Goal: Information Seeking & Learning: Find contact information

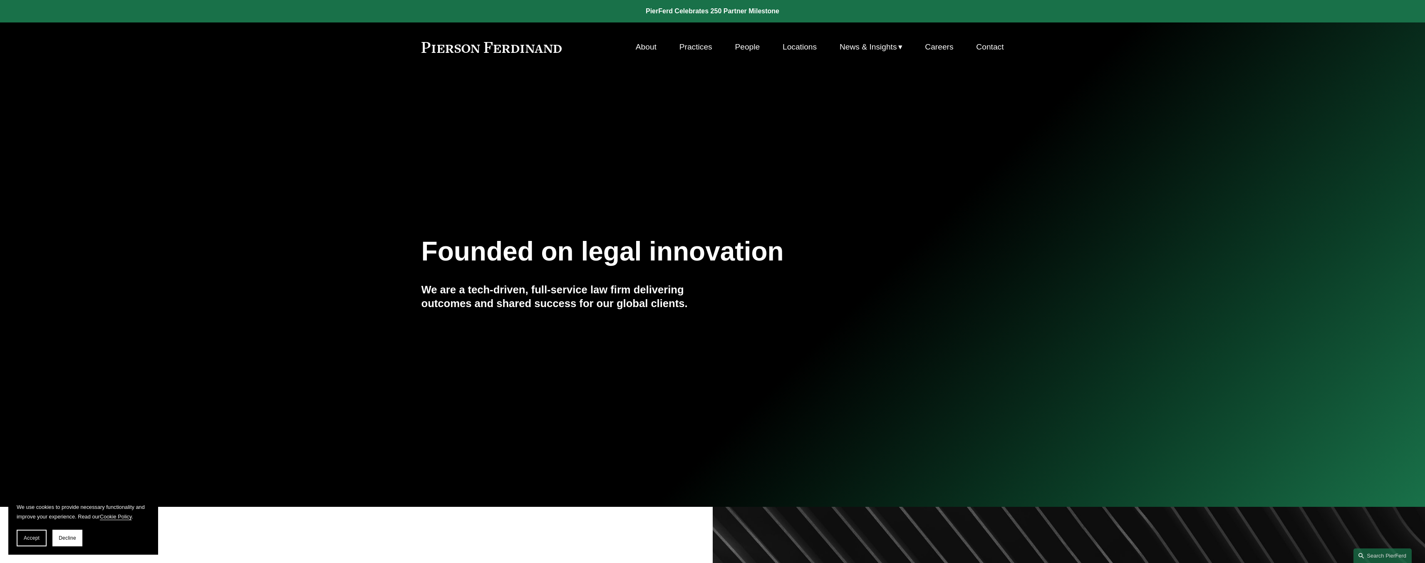
click at [808, 45] on link "Locations" at bounding box center [799, 47] width 34 height 16
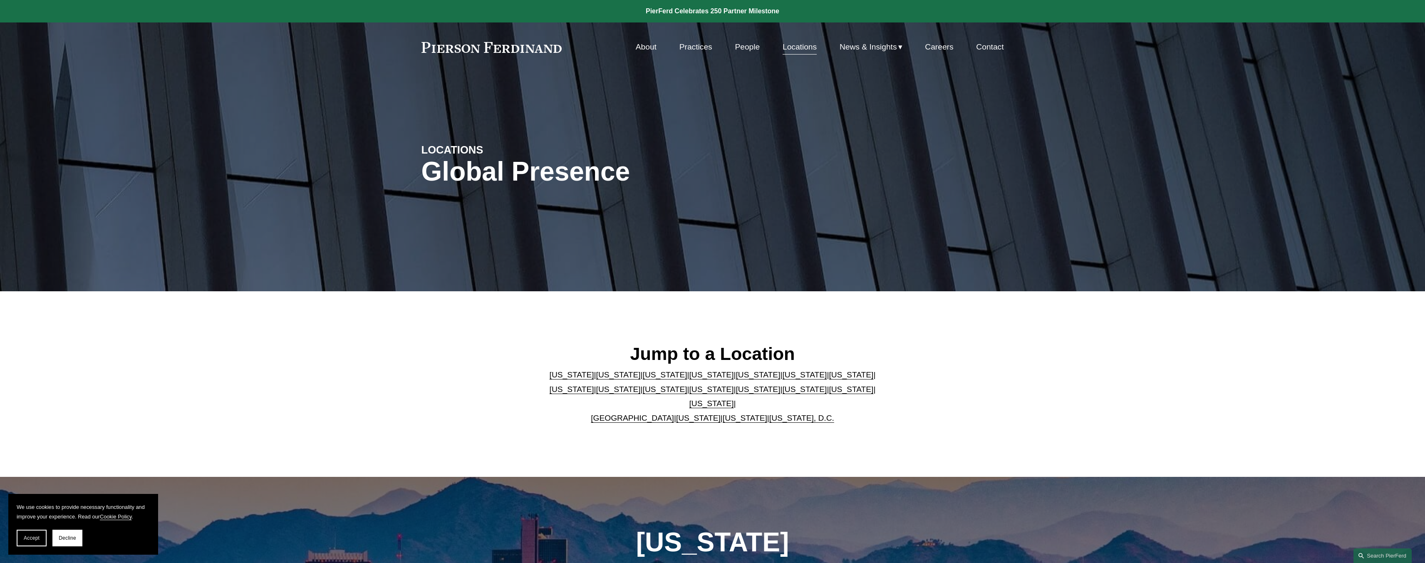
click at [607, 379] on link "[US_STATE]" at bounding box center [618, 374] width 45 height 9
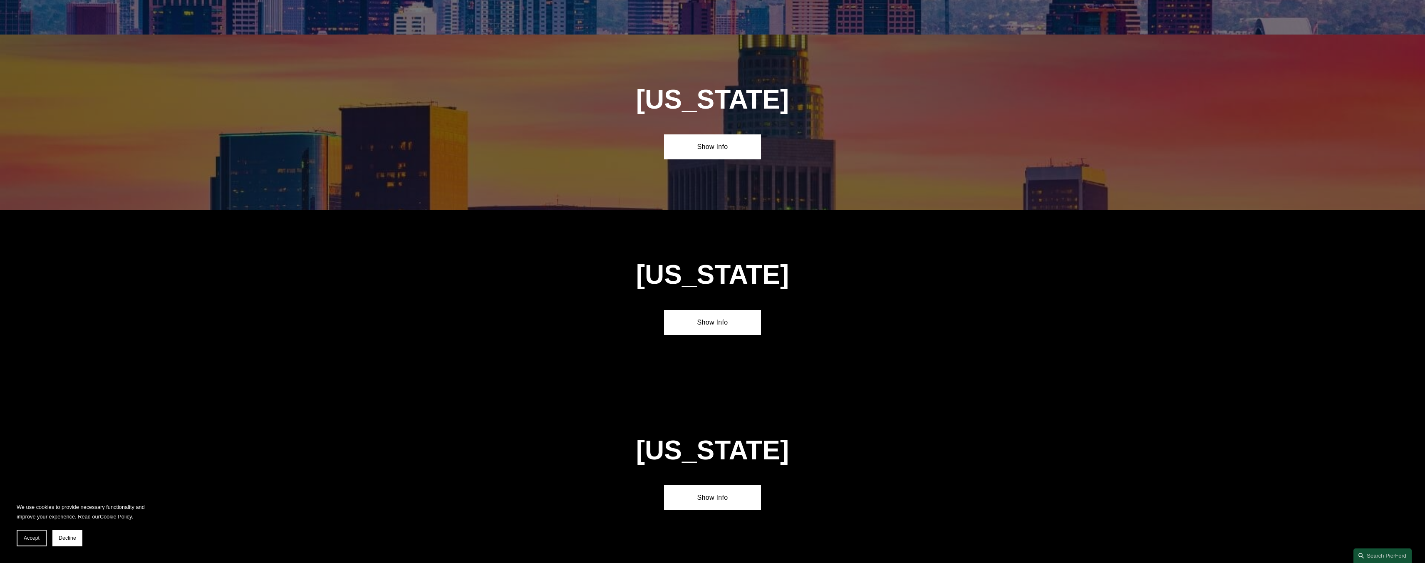
scroll to position [653, 0]
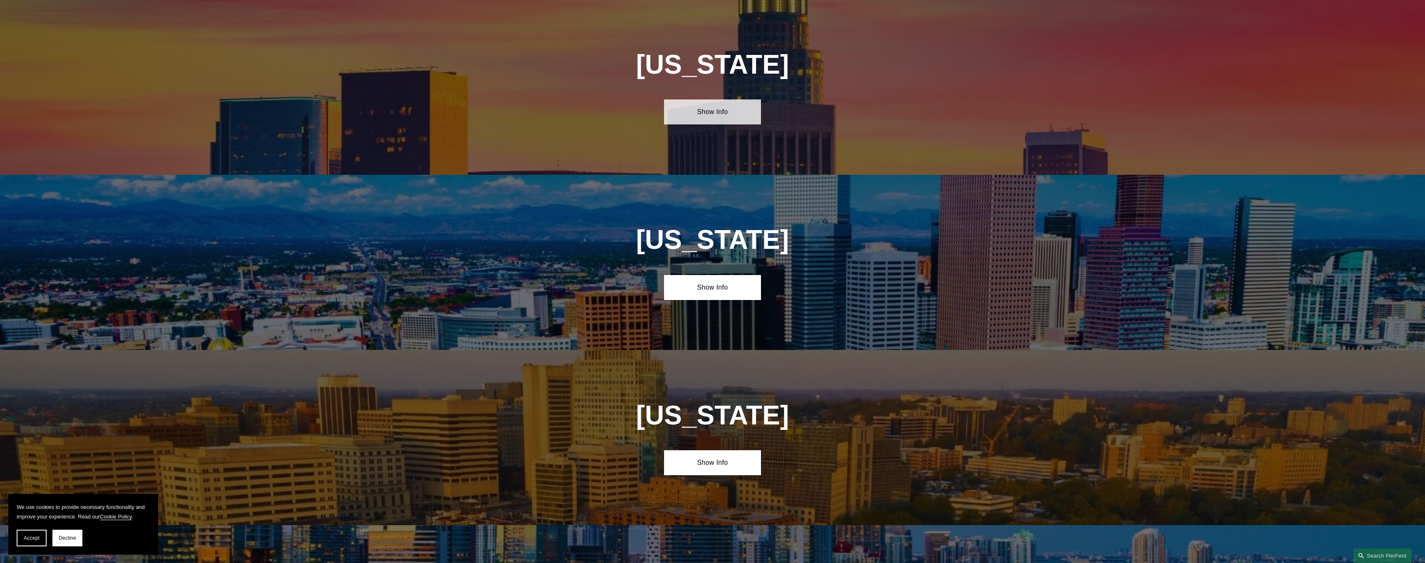
click at [720, 121] on link "Show Info" at bounding box center [712, 111] width 97 height 25
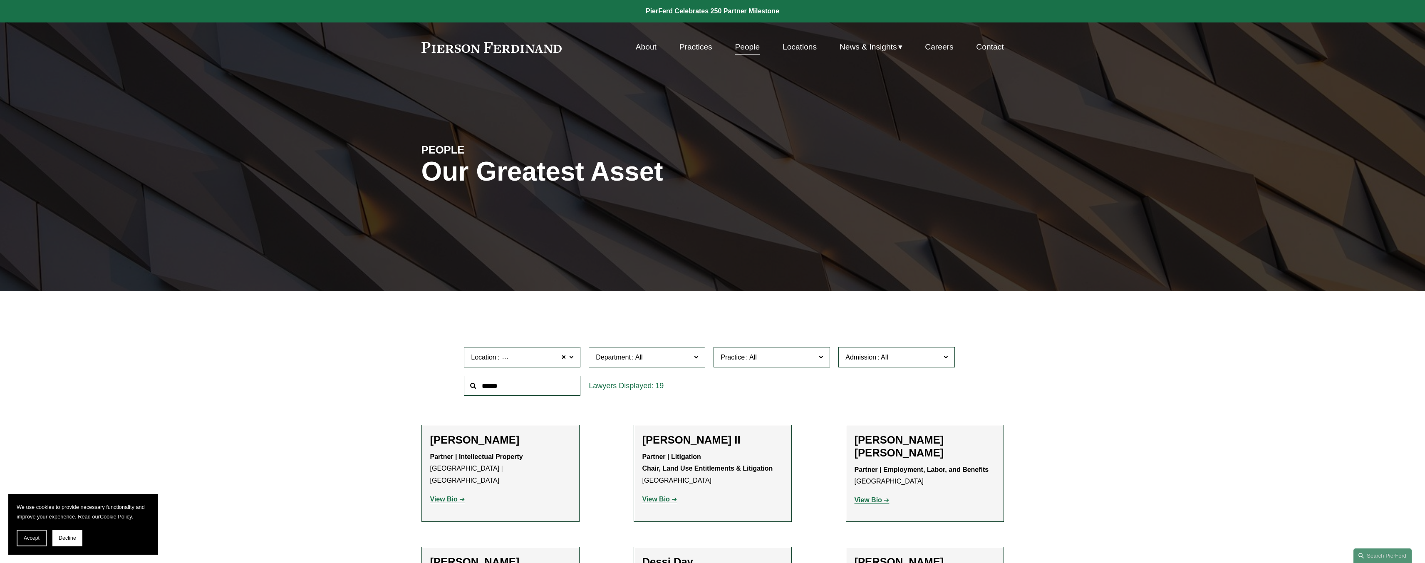
click at [552, 357] on span "Location Los Angeles" at bounding box center [518, 356] width 95 height 11
click at [0, 0] on link "All" at bounding box center [0, 0] width 0 height 0
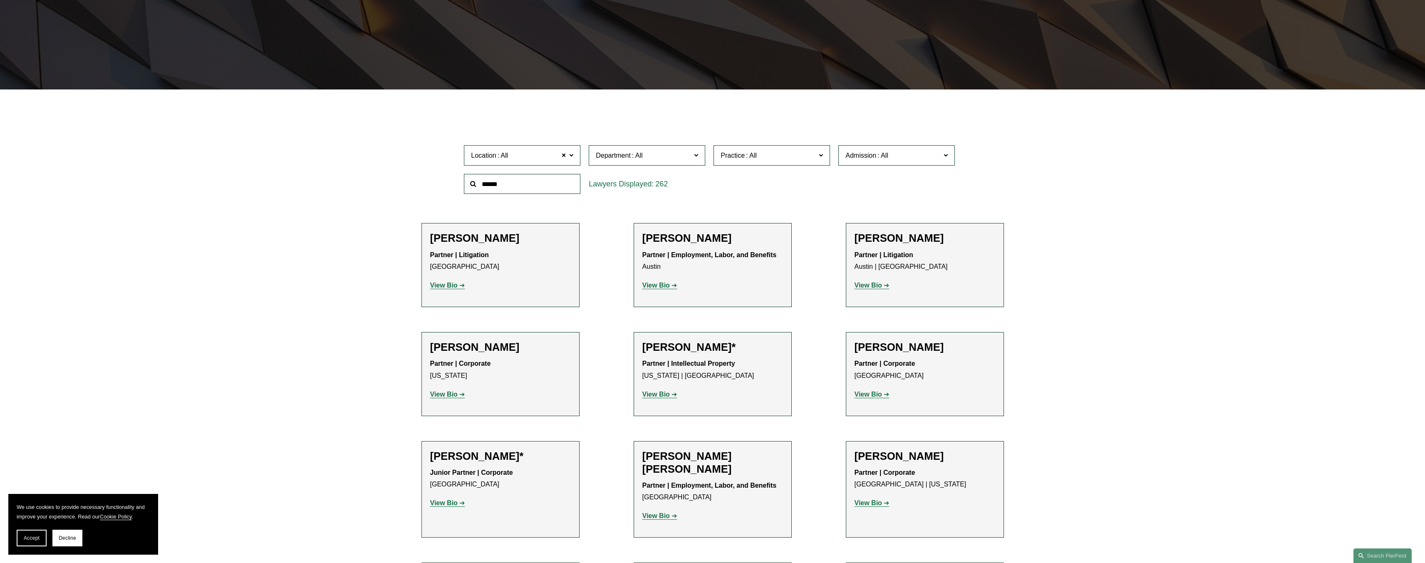
scroll to position [214, 0]
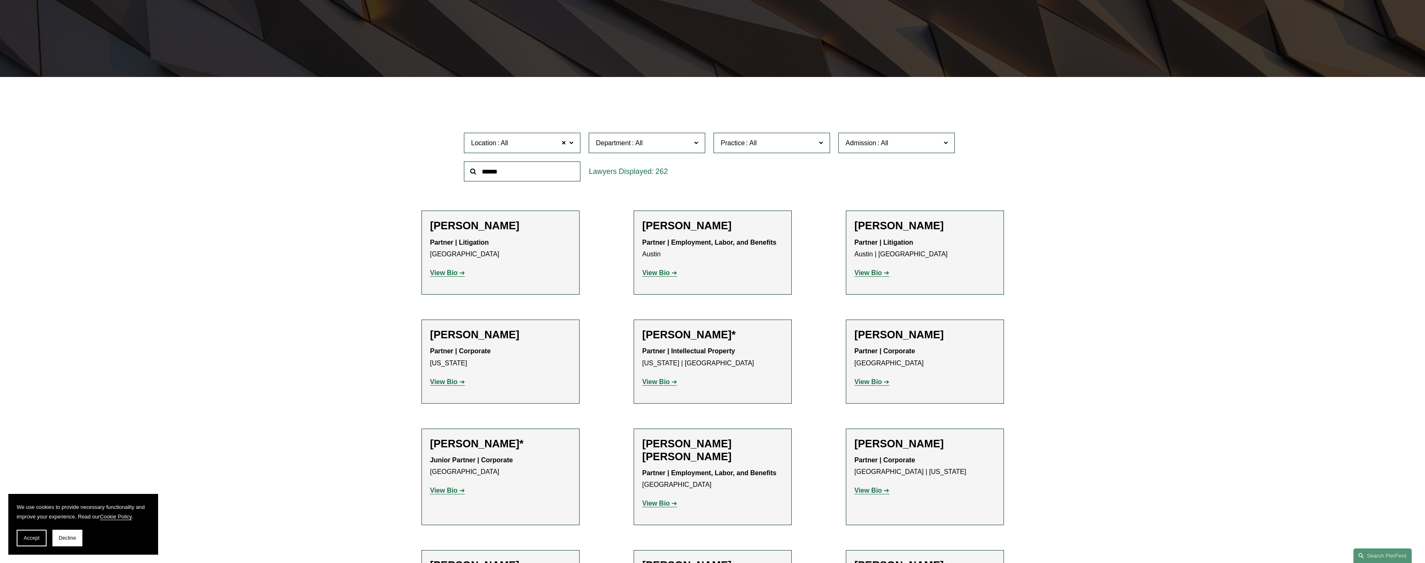
click at [532, 148] on span "Location All" at bounding box center [518, 142] width 95 height 11
click at [0, 0] on link "Los Angeles" at bounding box center [0, 0] width 0 height 0
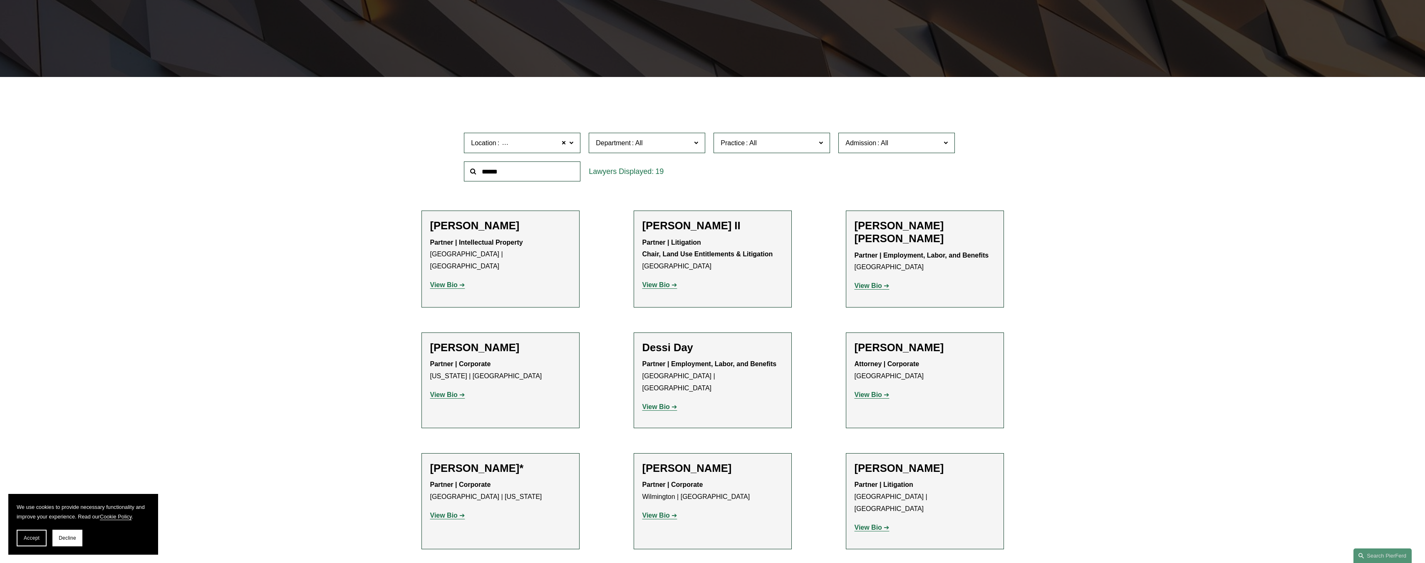
scroll to position [464, 0]
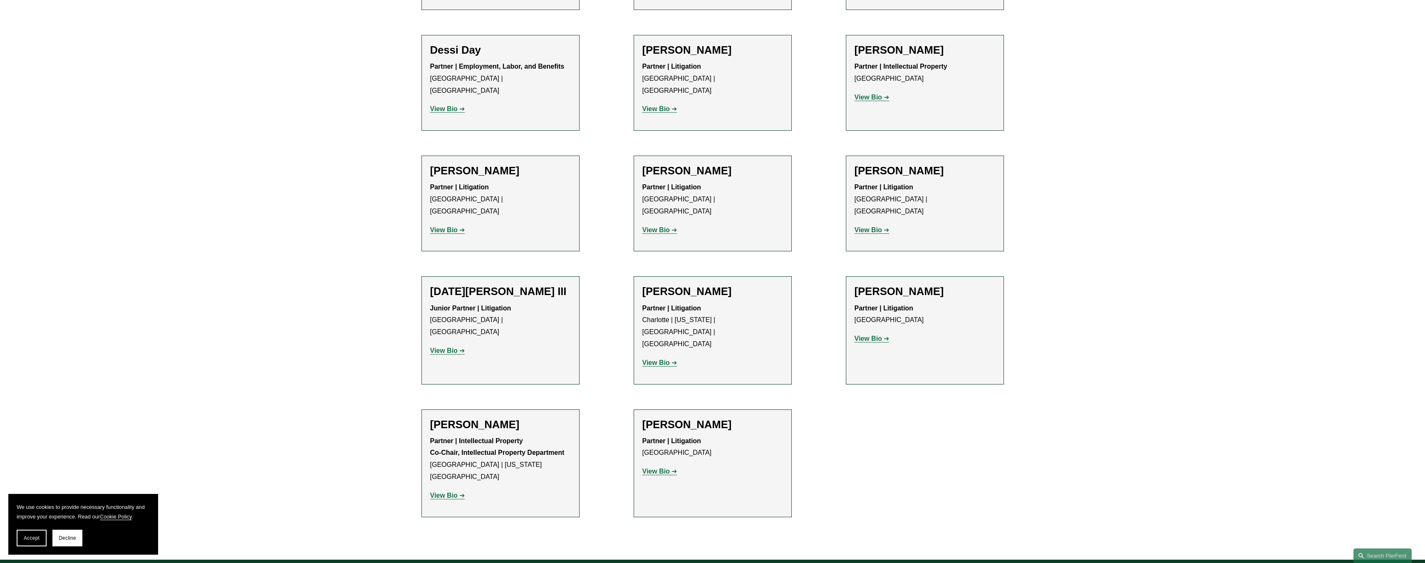
scroll to position [416, 0]
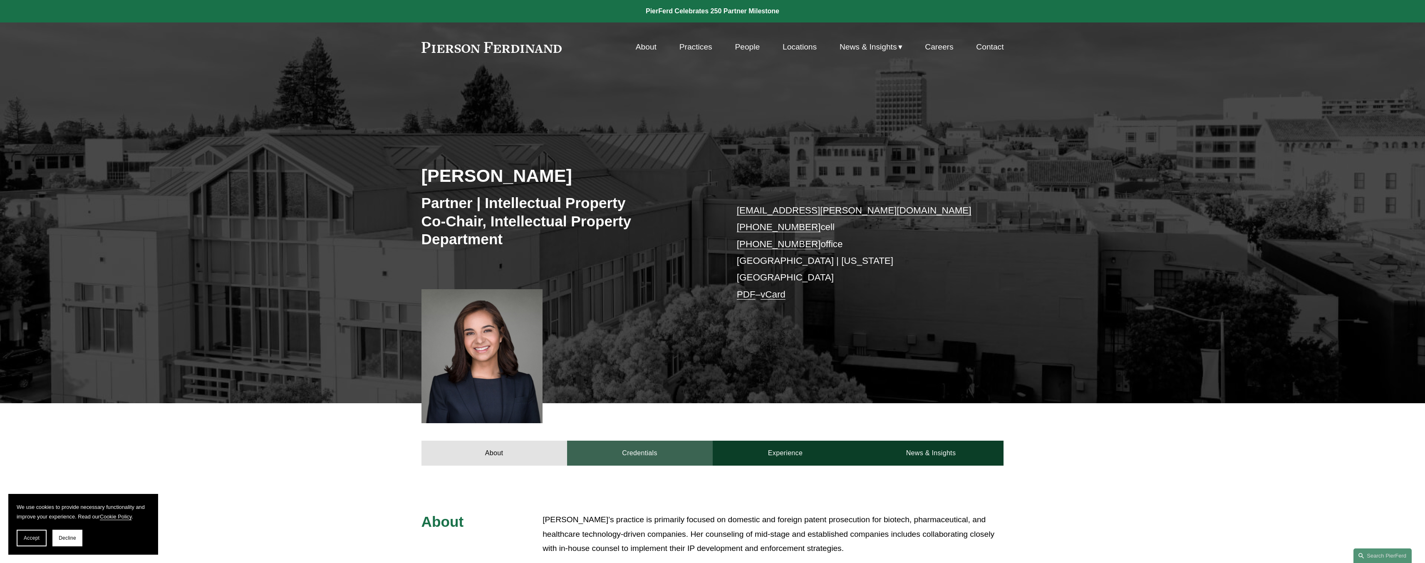
click at [629, 440] on link "Credentials" at bounding box center [640, 452] width 146 height 25
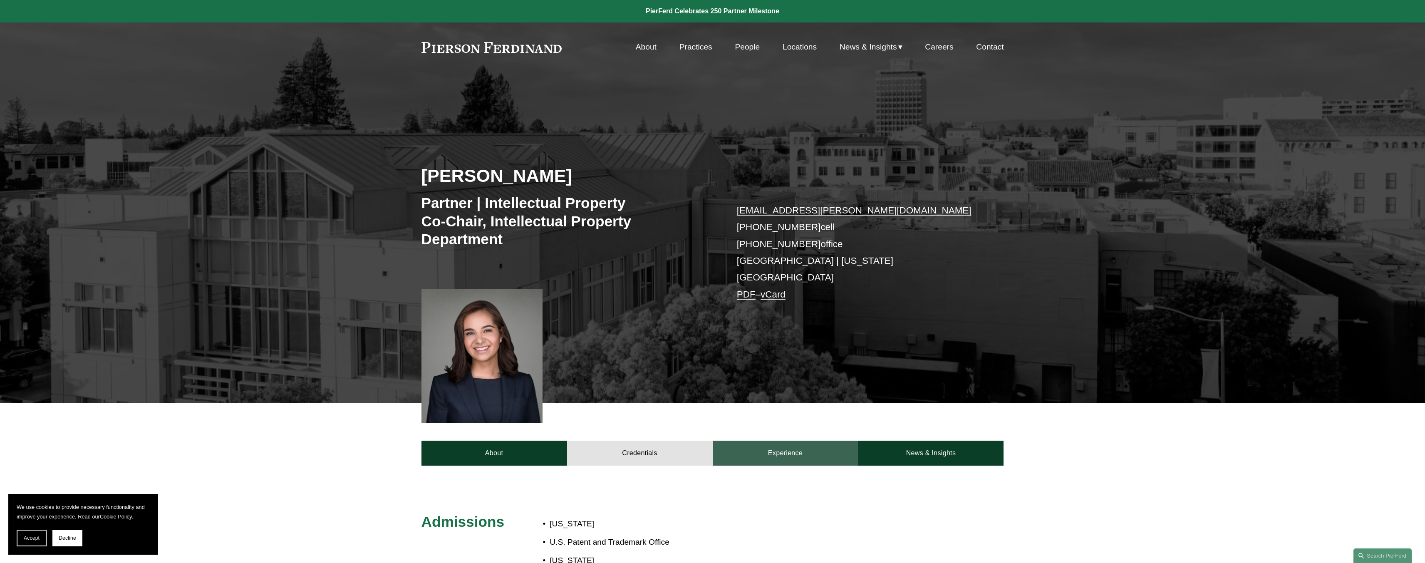
click at [819, 453] on link "Experience" at bounding box center [786, 452] width 146 height 25
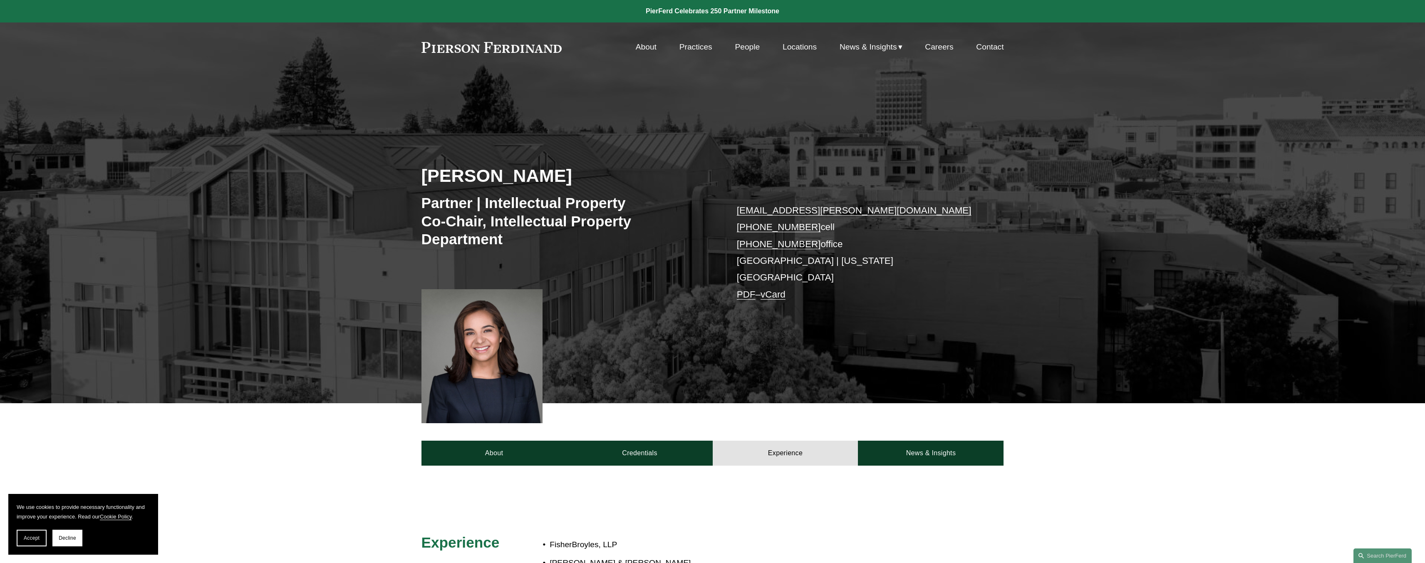
click at [913, 465] on div at bounding box center [712, 558] width 1425 height 186
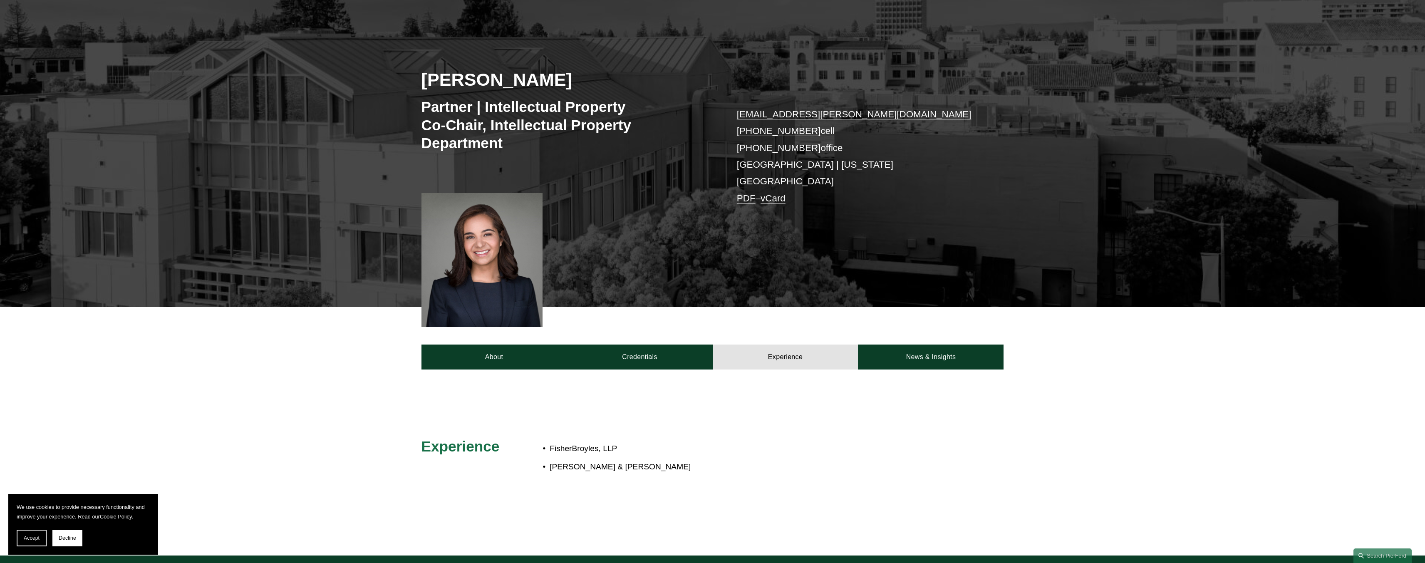
scroll to position [125, 0]
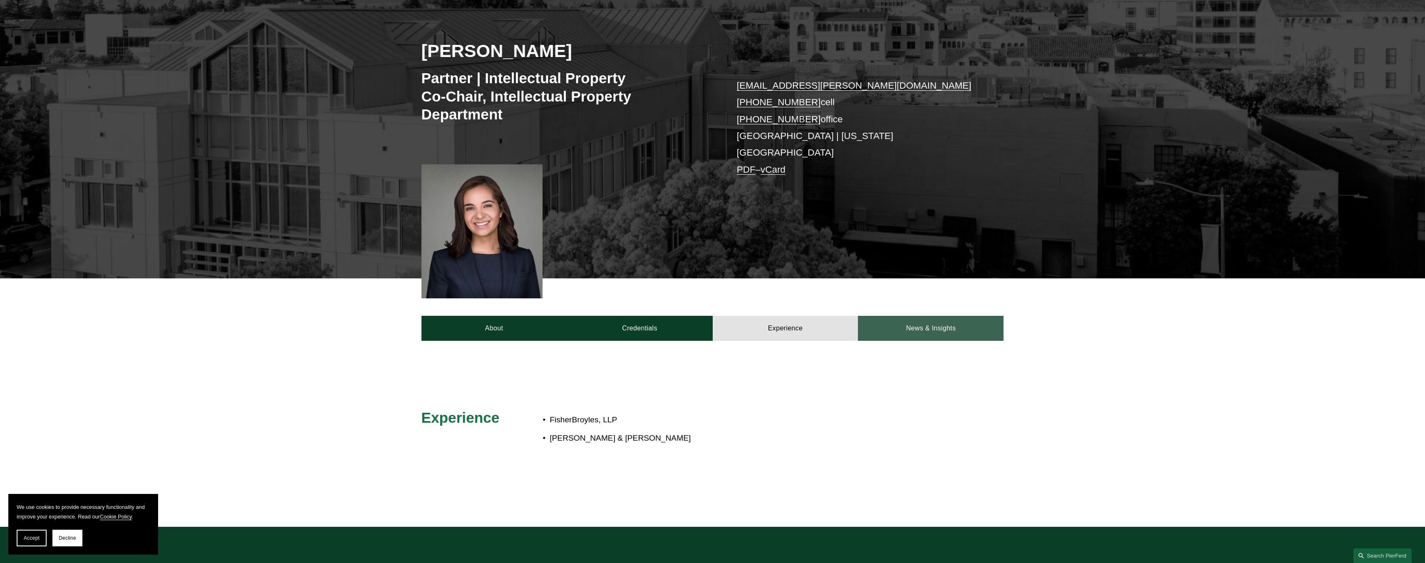
click at [915, 316] on link "News & Insights" at bounding box center [931, 328] width 146 height 25
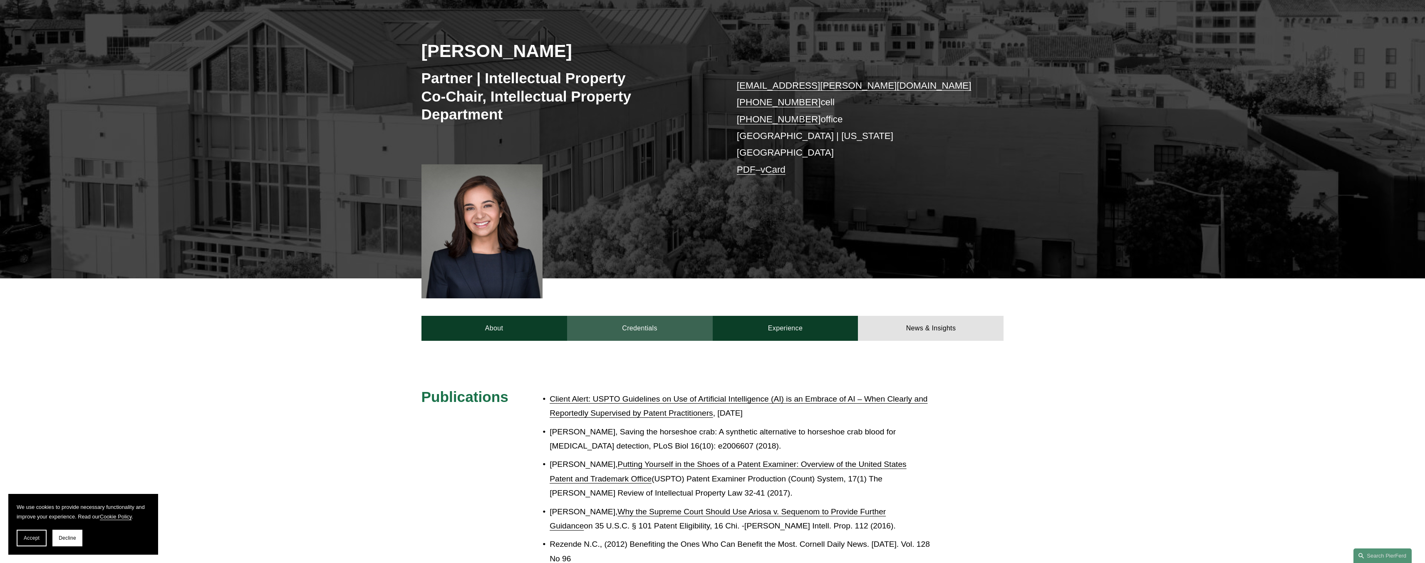
click at [606, 316] on link "Credentials" at bounding box center [640, 328] width 146 height 25
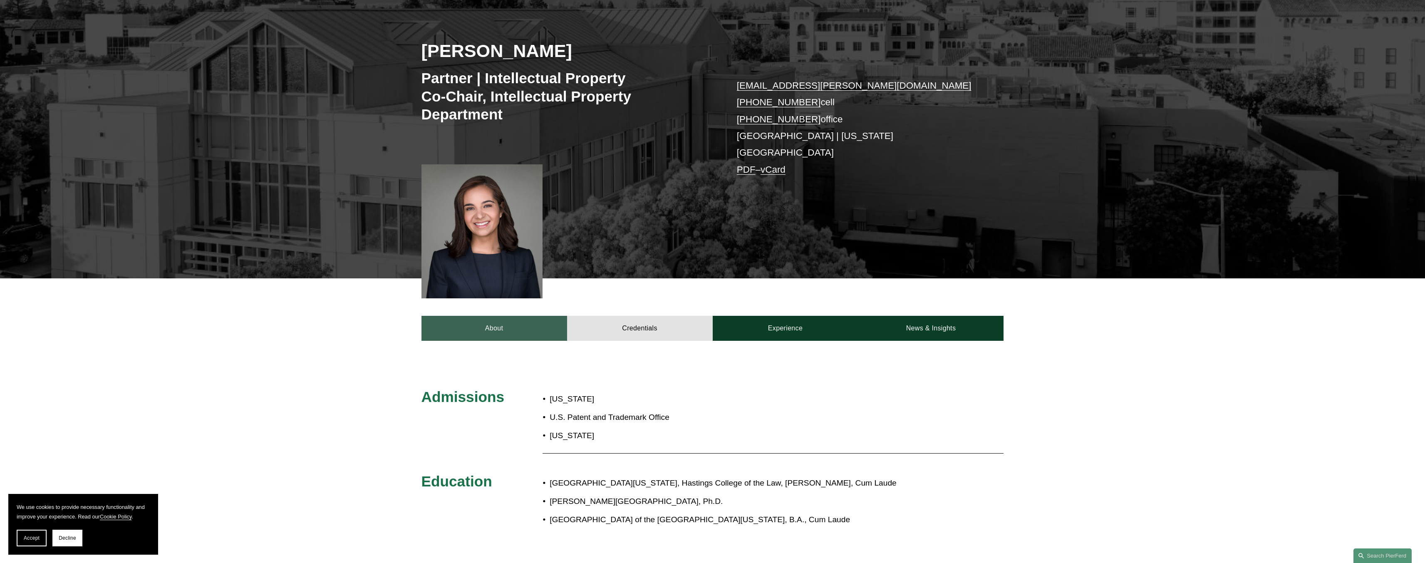
click at [522, 316] on link "About" at bounding box center [494, 328] width 146 height 25
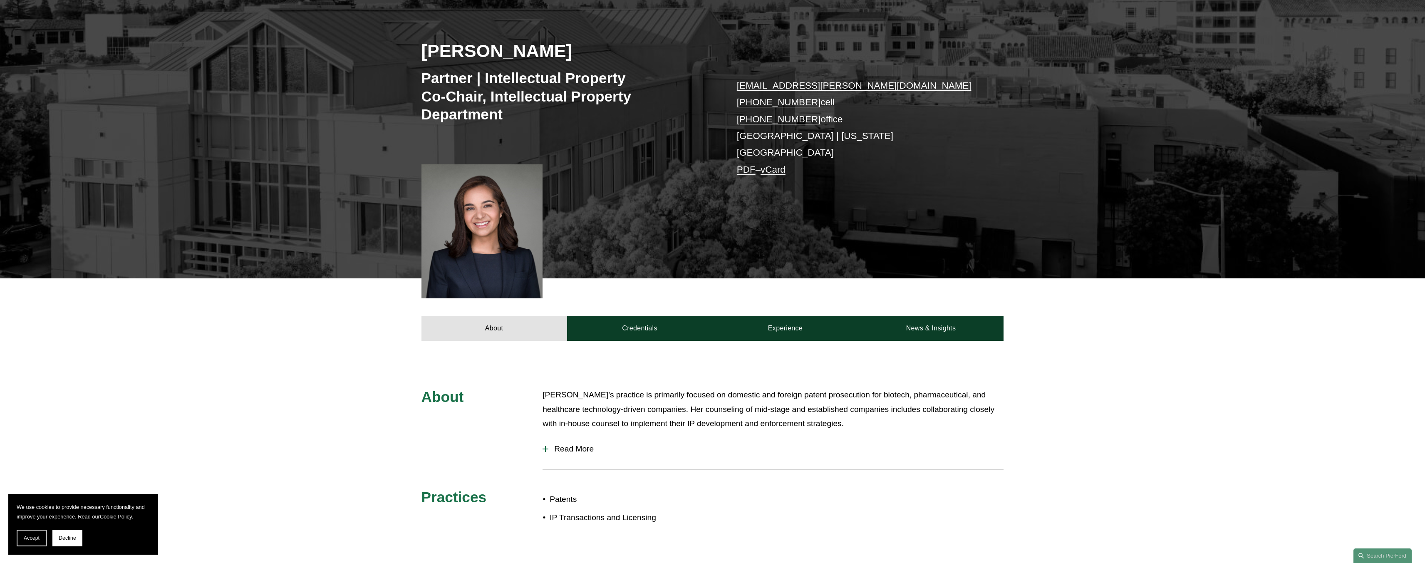
click at [566, 444] on span "Read More" at bounding box center [775, 448] width 455 height 9
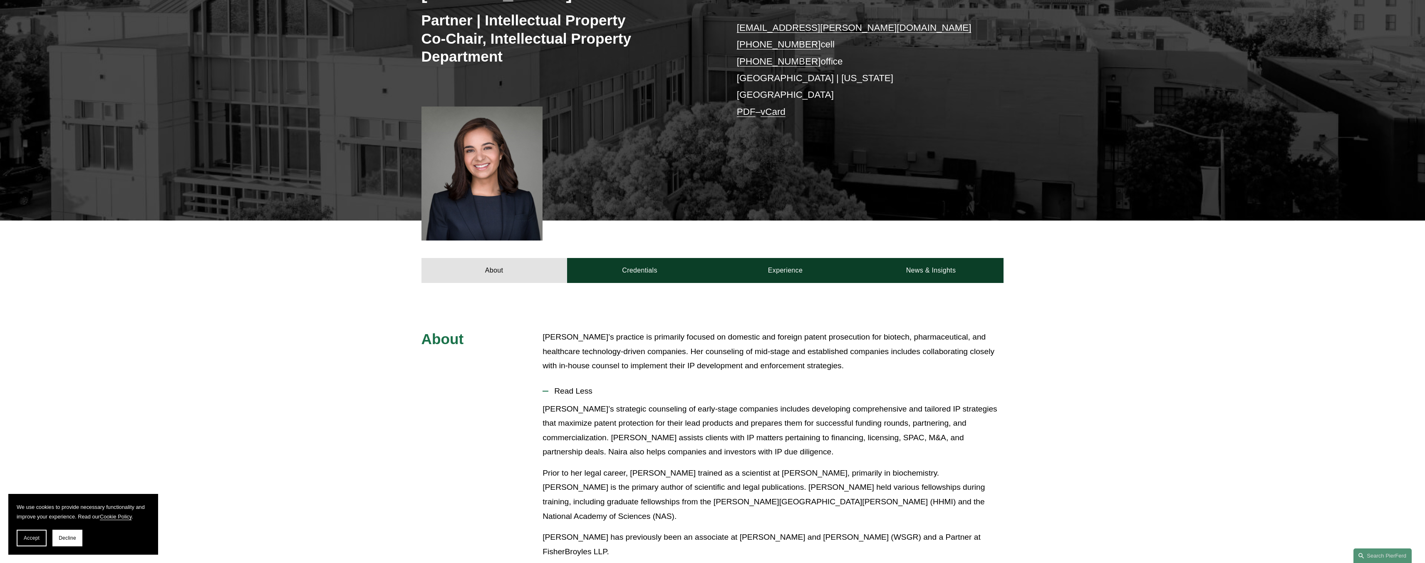
scroll to position [291, 0]
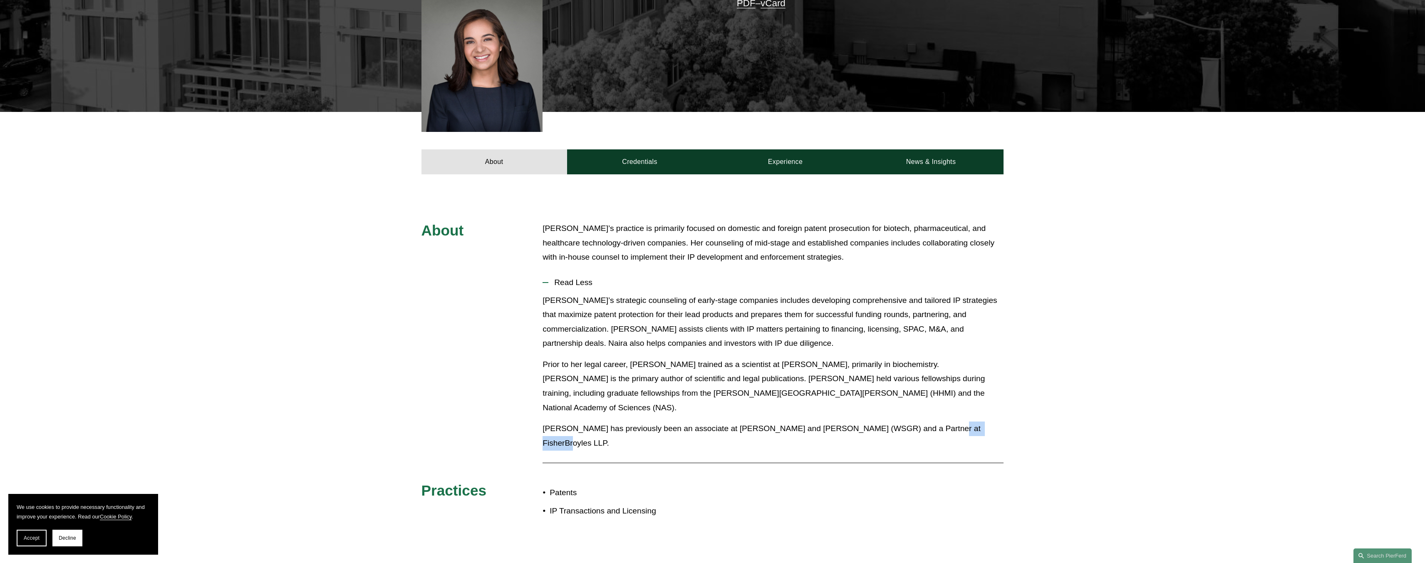
drag, startPoint x: 915, startPoint y: 403, endPoint x: 962, endPoint y: 404, distance: 47.0
click at [962, 421] on p "Naira has previously been an associate at Wilson Sonsini Goodrich and Rosati (W…" at bounding box center [772, 435] width 461 height 29
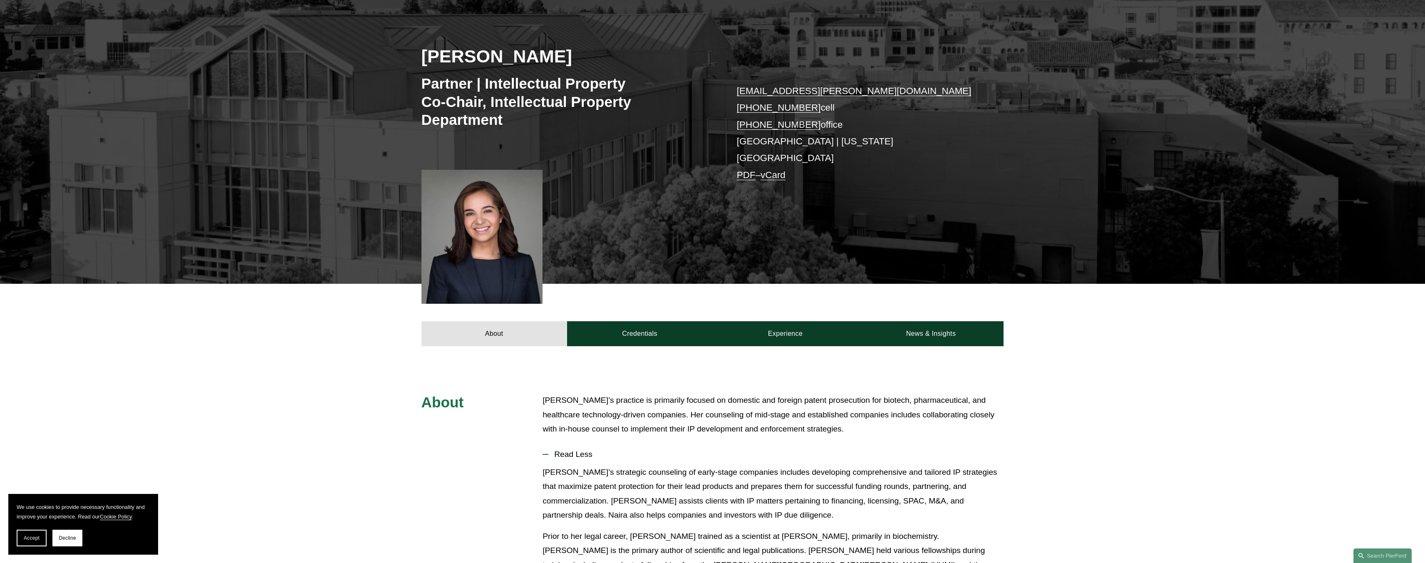
scroll to position [0, 0]
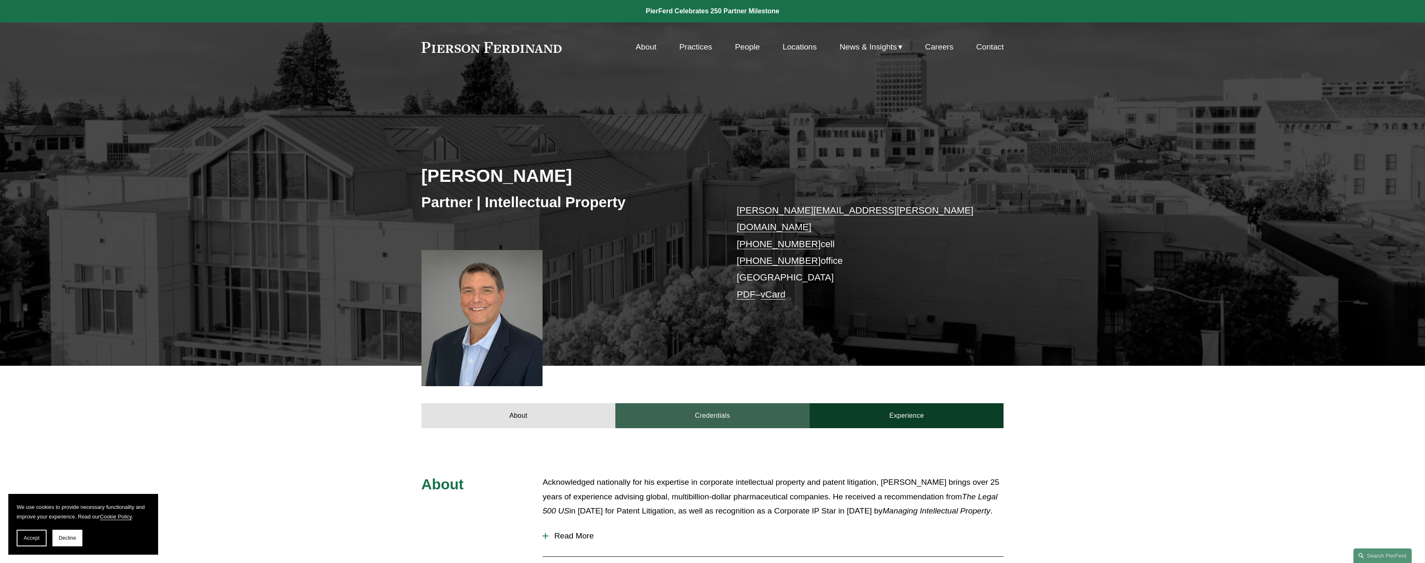
click at [695, 403] on link "Credentials" at bounding box center [712, 415] width 194 height 25
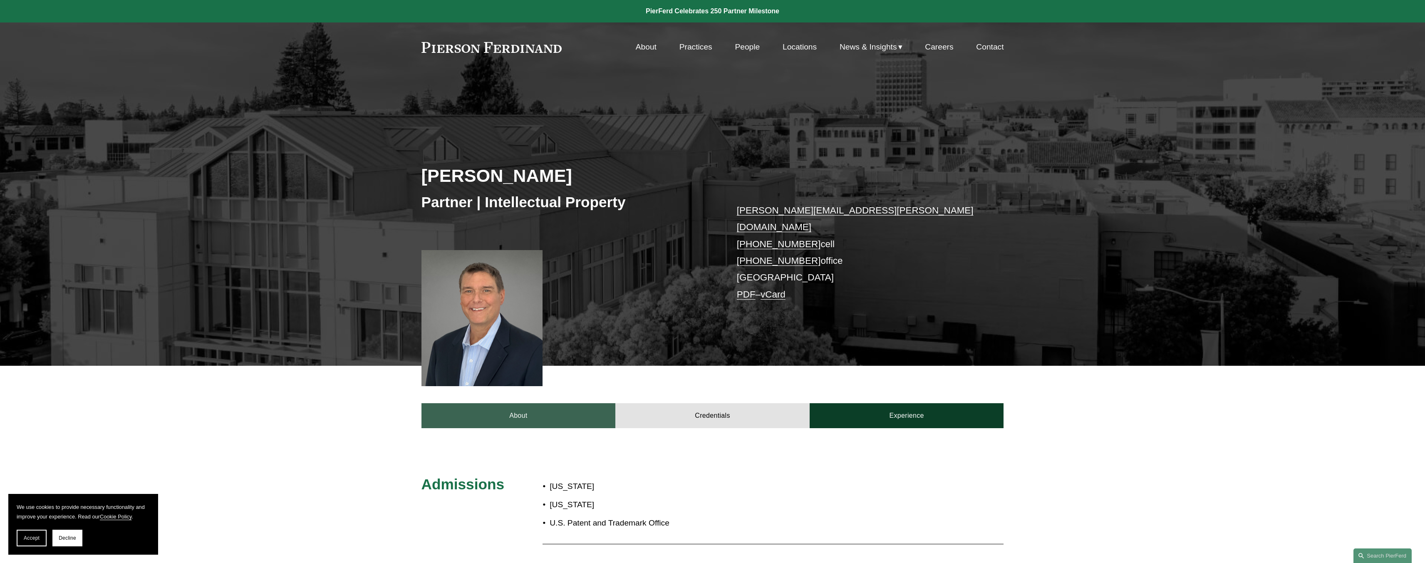
click at [546, 408] on link "About" at bounding box center [518, 415] width 194 height 25
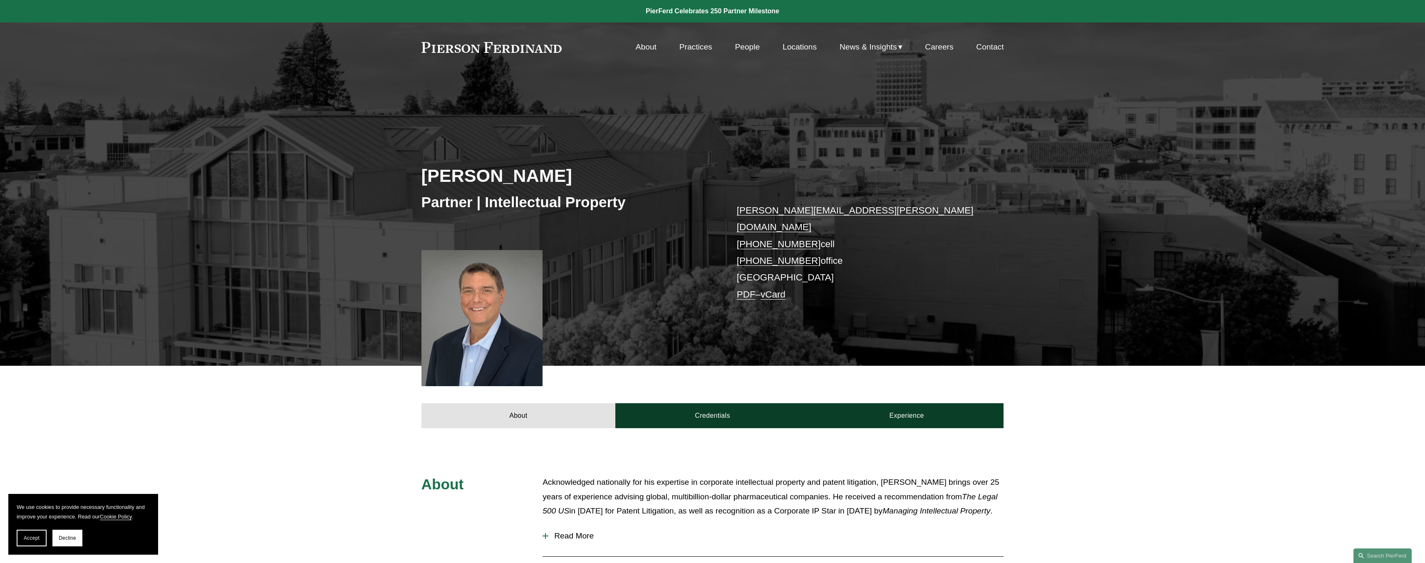
drag, startPoint x: 782, startPoint y: 418, endPoint x: 814, endPoint y: 416, distance: 32.5
click at [900, 408] on link "Experience" at bounding box center [906, 415] width 194 height 25
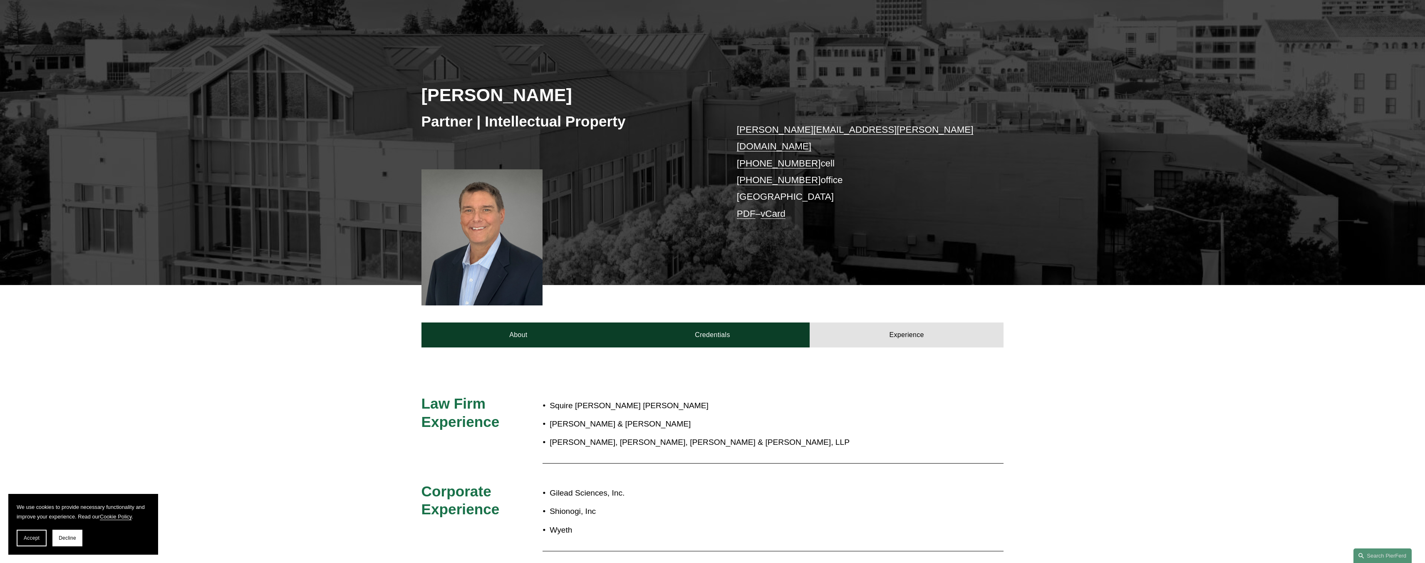
scroll to position [208, 0]
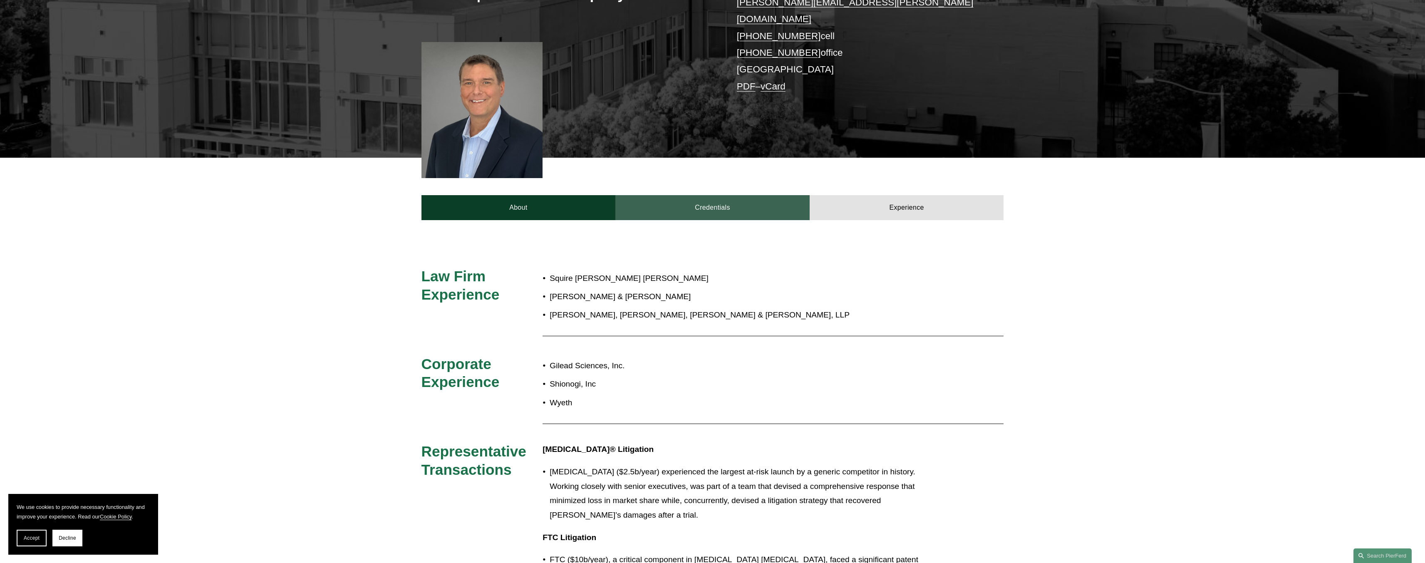
click at [709, 195] on link "Credentials" at bounding box center [712, 207] width 194 height 25
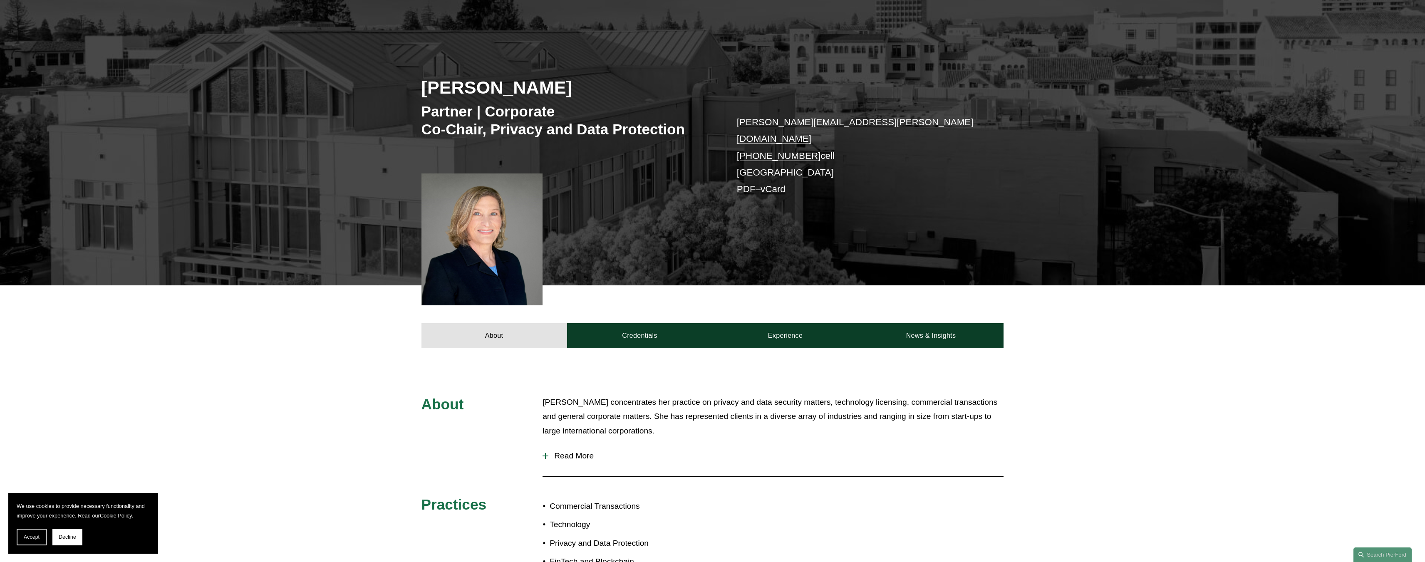
scroll to position [250, 0]
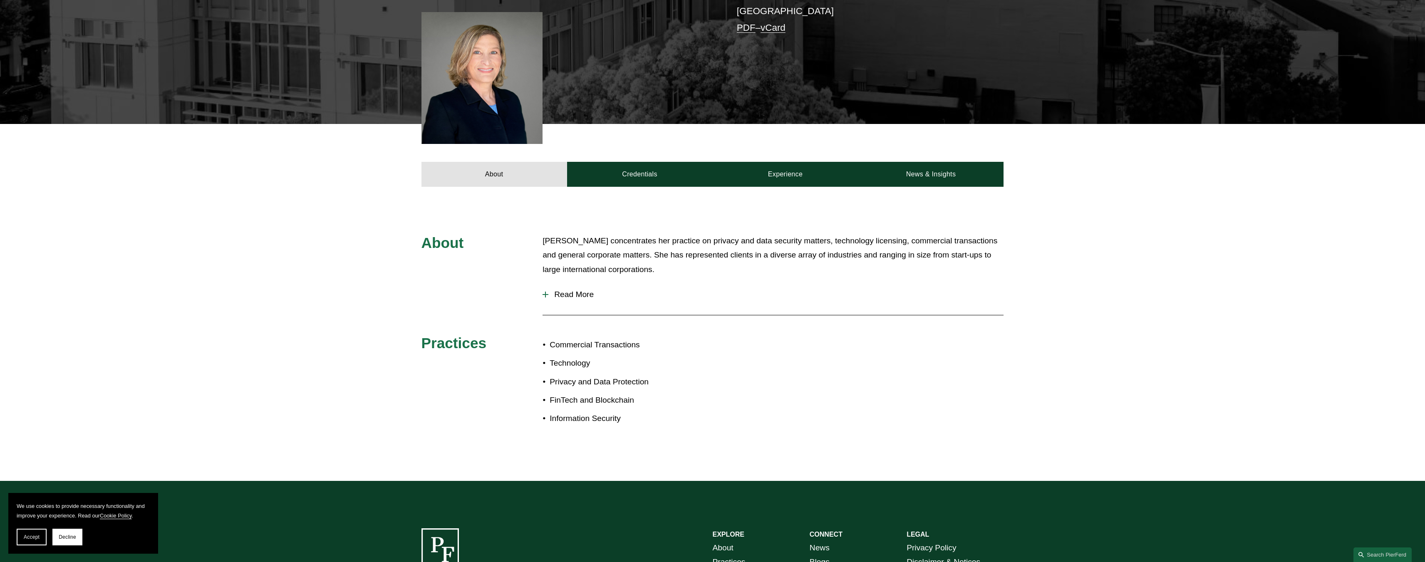
click at [576, 292] on button "Read More" at bounding box center [772, 295] width 461 height 22
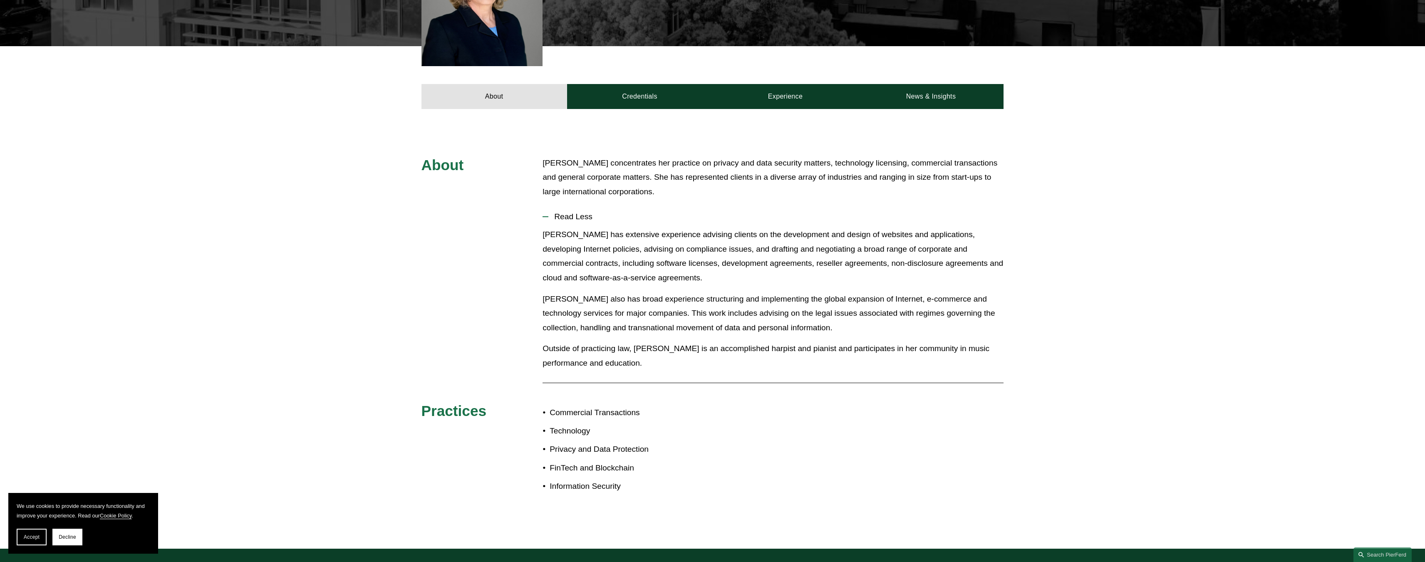
scroll to position [208, 0]
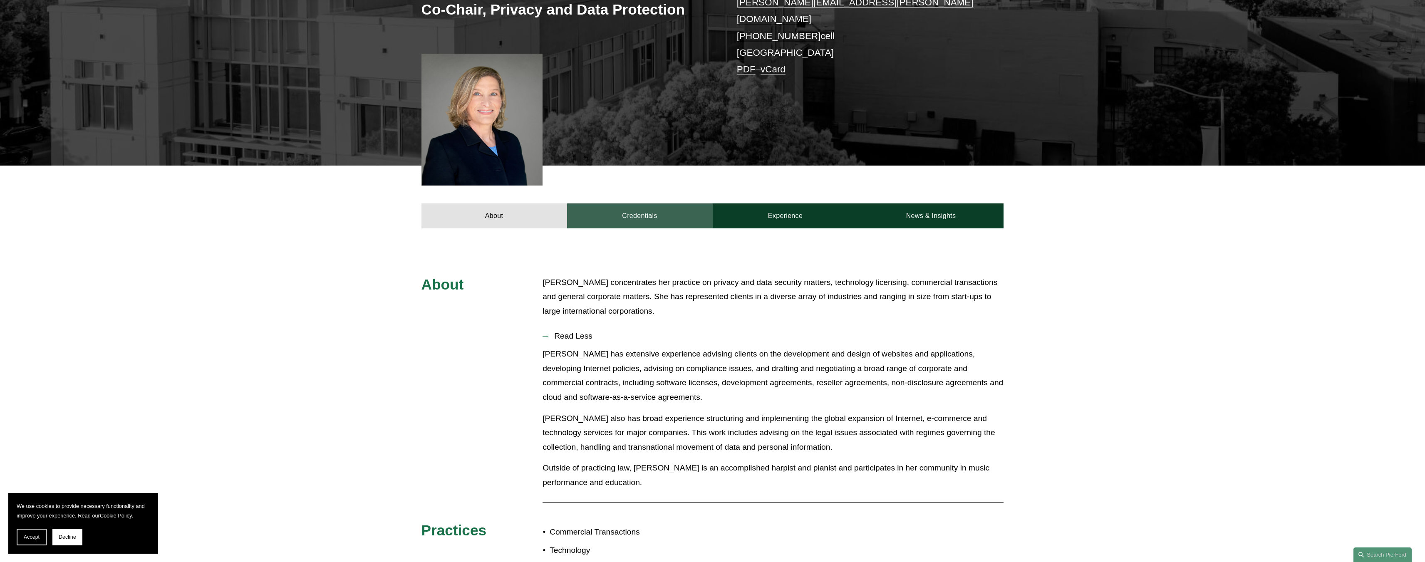
click at [657, 204] on link "Credentials" at bounding box center [640, 215] width 146 height 25
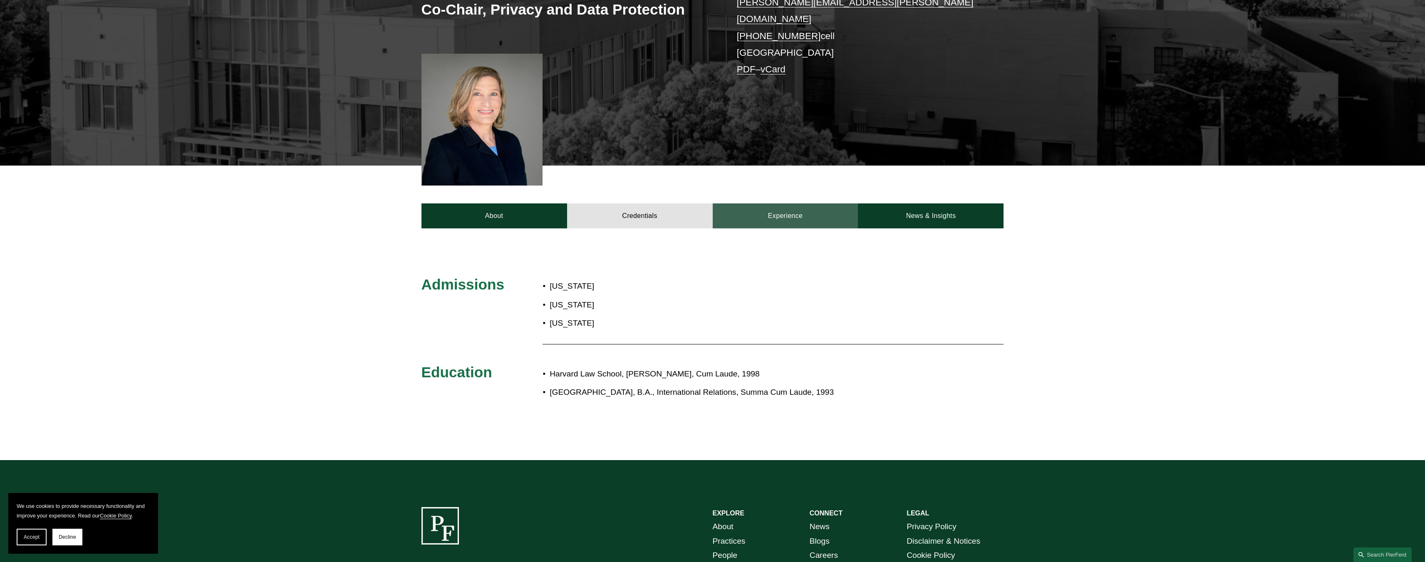
click at [753, 215] on link "Experience" at bounding box center [786, 215] width 146 height 25
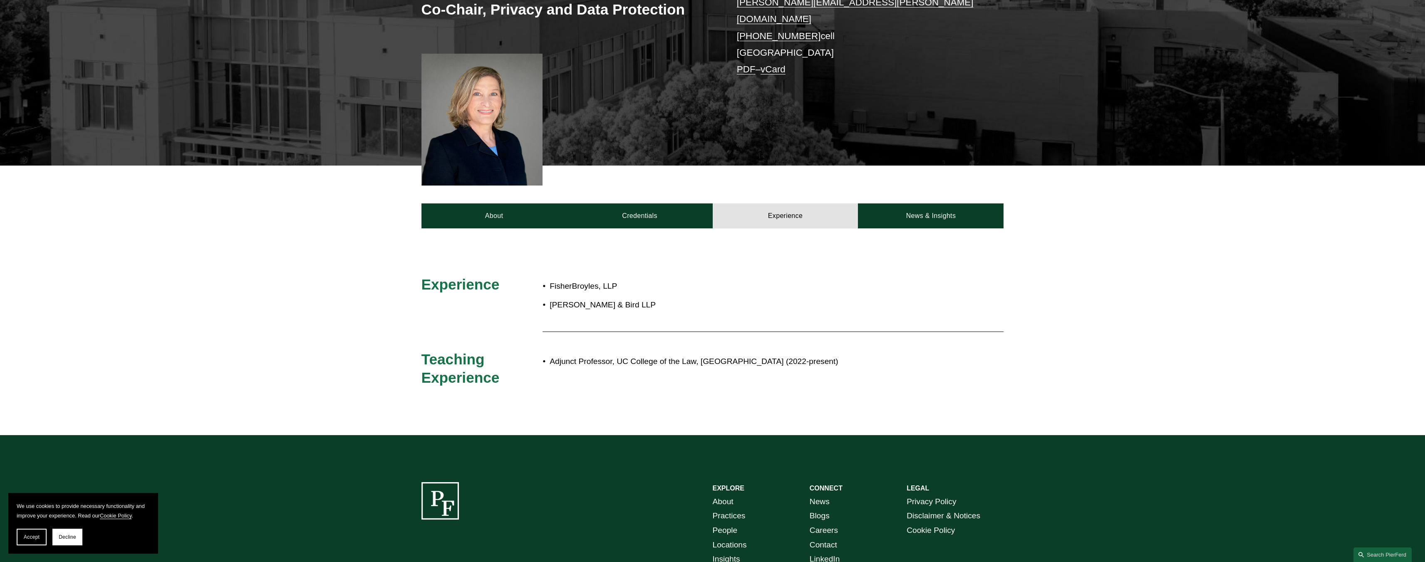
click at [897, 228] on div "Experience FisherBroyles, LLP [PERSON_NAME] & Bird LLP Teaching Experience Adju…" at bounding box center [712, 331] width 1425 height 207
click at [902, 216] on link "News & Insights" at bounding box center [931, 215] width 146 height 25
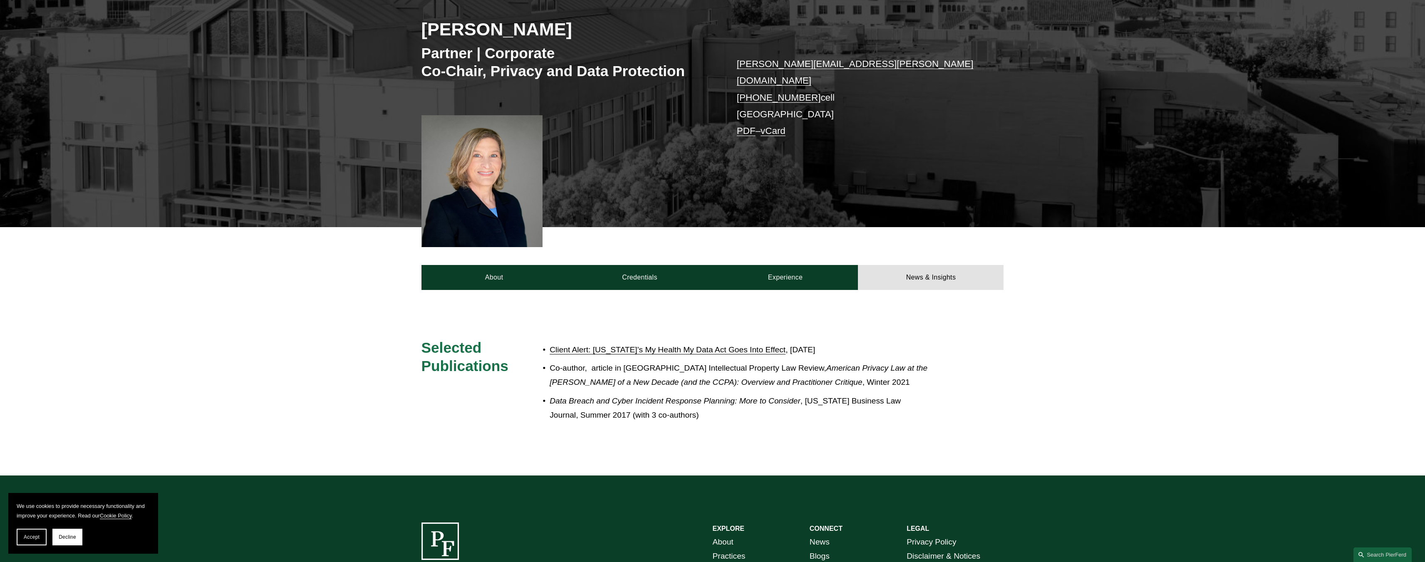
scroll to position [42, 0]
